Goal: Task Accomplishment & Management: Complete application form

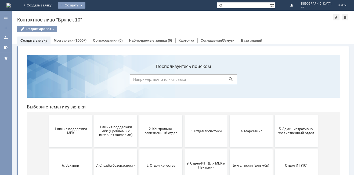
click at [85, 5] on div "Создать" at bounding box center [71, 5] width 27 height 6
click at [100, 16] on link "Заявка" at bounding box center [79, 16] width 41 height 6
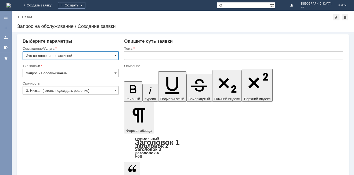
click at [116, 56] on span at bounding box center [115, 55] width 2 height 4
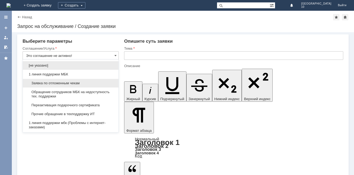
click at [70, 80] on div "Заявка по отложенным чекам" at bounding box center [71, 83] width 96 height 9
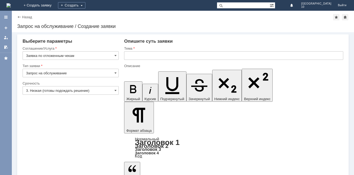
type input "Заявка по отложенным чекам"
click at [113, 92] on input "3. Низкая (готовы подождать решение)" at bounding box center [71, 90] width 96 height 9
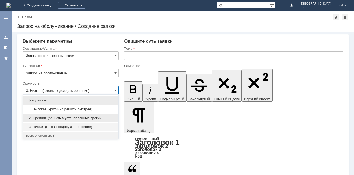
click at [70, 116] on span "2. Средняя (решить в установленные сроки)" at bounding box center [70, 118] width 89 height 4
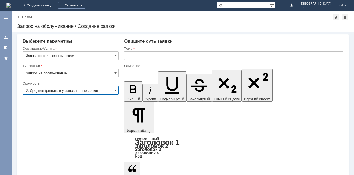
type input "2. Средняя (решить в установленные сроки)"
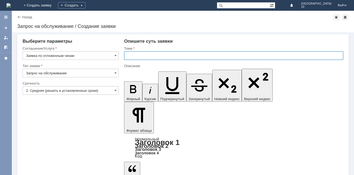
click at [161, 58] on input "text" at bounding box center [233, 55] width 219 height 9
click at [132, 56] on input "Брнск 10" at bounding box center [233, 55] width 219 height 9
type input "Брянск 10"
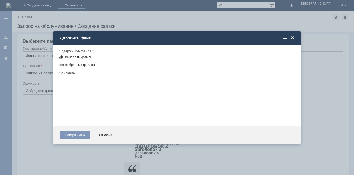
click at [82, 55] on div "Выбрать файл" at bounding box center [78, 57] width 26 height 4
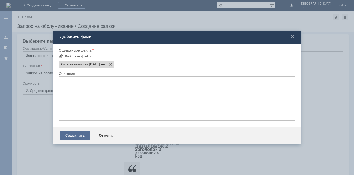
click at [77, 136] on div "Сохранить" at bounding box center [75, 135] width 30 height 9
